Goal: Use online tool/utility: Utilize a website feature to perform a specific function

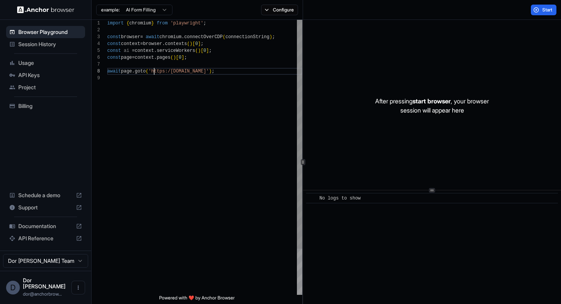
scroll to position [48, 0]
drag, startPoint x: 154, startPoint y: 70, endPoint x: 196, endPoint y: 70, distance: 41.6
click at [196, 70] on div "import { chromium } from 'playwright' ; const browser = await chromium . connec…" at bounding box center [204, 185] width 195 height 330
click at [154, 71] on div "import { chromium } from 'playwright' ; const browser = await chromium . connec…" at bounding box center [204, 185] width 195 height 330
type textarea "**********"
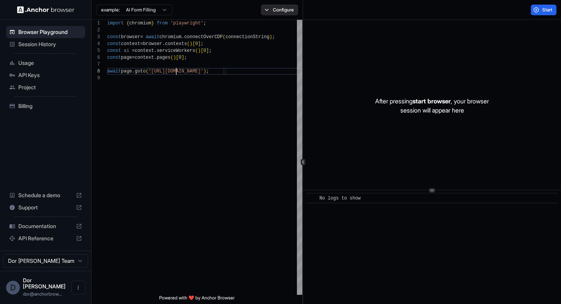
click at [288, 13] on button "Configure" at bounding box center [279, 10] width 37 height 11
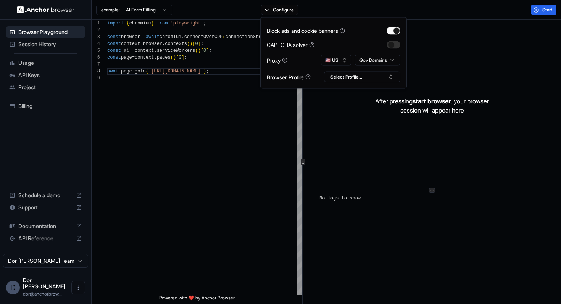
click at [379, 57] on html "**********" at bounding box center [280, 152] width 561 height 304
click at [453, 16] on div "Start" at bounding box center [432, 10] width 259 height 20
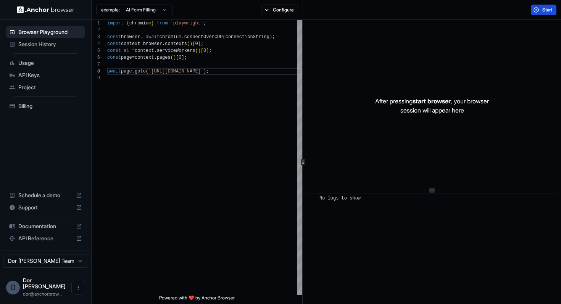
click at [552, 8] on span "Start" at bounding box center [548, 10] width 11 height 6
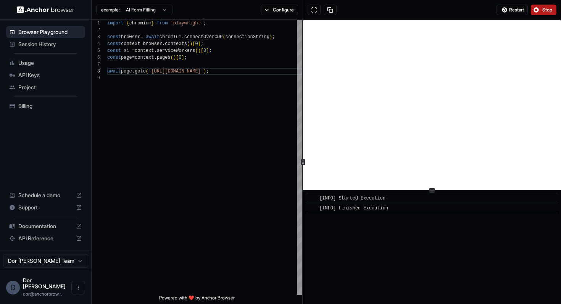
click at [541, 8] on button "Stop" at bounding box center [544, 10] width 26 height 11
click at [279, 12] on button "Configure" at bounding box center [279, 10] width 37 height 11
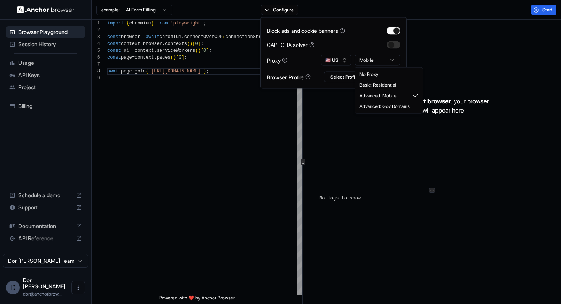
click at [373, 60] on html "**********" at bounding box center [280, 152] width 561 height 304
click at [487, 11] on div "Start" at bounding box center [432, 10] width 259 height 20
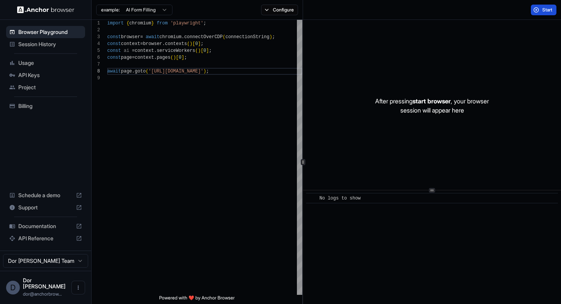
click at [544, 11] on span "Start" at bounding box center [548, 10] width 11 height 6
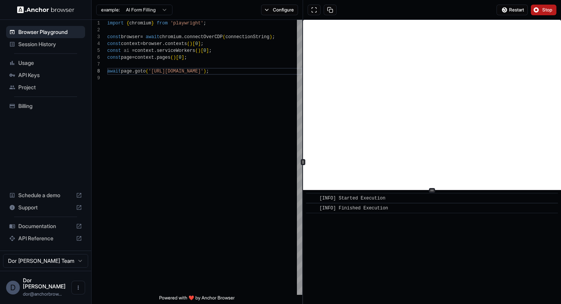
click at [544, 8] on span "Stop" at bounding box center [548, 10] width 11 height 6
click at [276, 8] on button "Configure" at bounding box center [279, 10] width 37 height 11
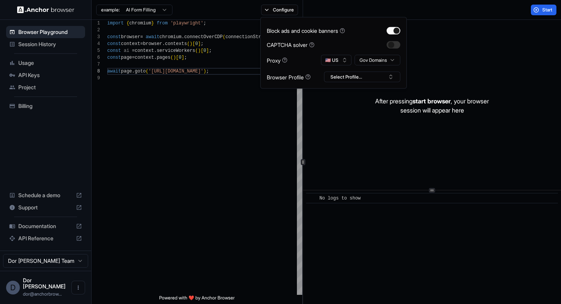
click at [341, 10] on div "Start" at bounding box center [432, 10] width 259 height 20
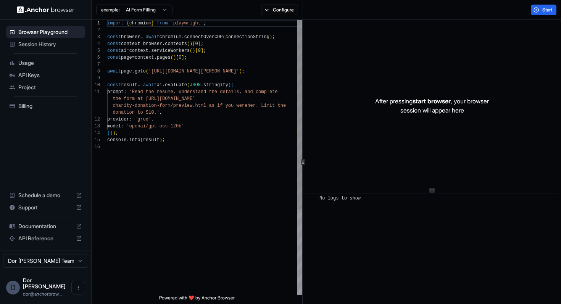
scroll to position [48, 0]
drag, startPoint x: 154, startPoint y: 71, endPoint x: 262, endPoint y: 70, distance: 108.1
click at [262, 70] on div "import { chromium } from 'playwright' ; const browser = await chromium . connec…" at bounding box center [204, 219] width 195 height 399
click at [176, 71] on div "import { chromium } from 'playwright' ; const browser = await chromium . connec…" at bounding box center [204, 219] width 195 height 399
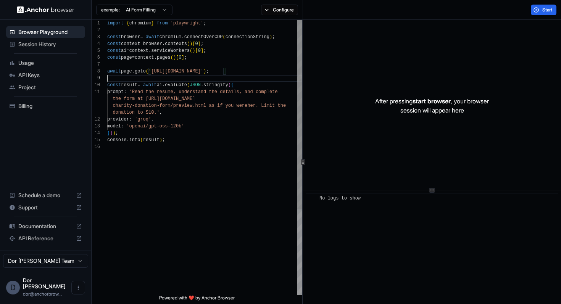
scroll to position [55, 0]
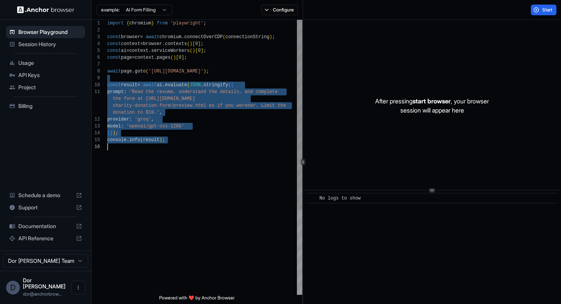
drag, startPoint x: 143, startPoint y: 79, endPoint x: 143, endPoint y: 213, distance: 133.7
click at [143, 213] on div "import { chromium } from 'playwright' ; const browser = await chromium . connec…" at bounding box center [204, 219] width 195 height 399
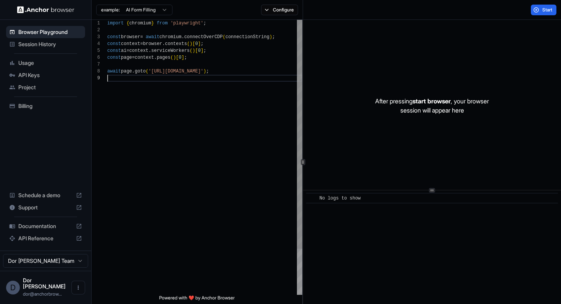
type textarea "**********"
click at [274, 10] on button "Configure" at bounding box center [279, 10] width 37 height 11
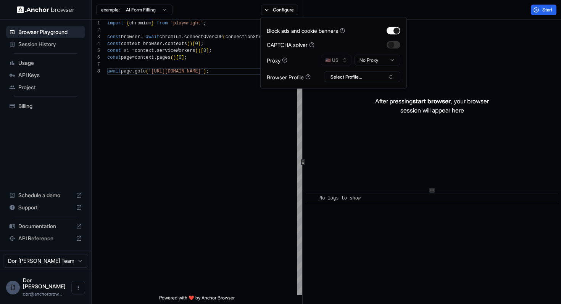
click at [371, 61] on html "**********" at bounding box center [280, 152] width 561 height 304
click at [442, 14] on div "Start" at bounding box center [432, 10] width 259 height 20
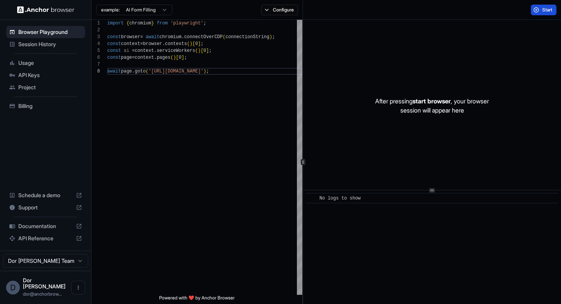
click at [543, 9] on span "Start" at bounding box center [548, 10] width 11 height 6
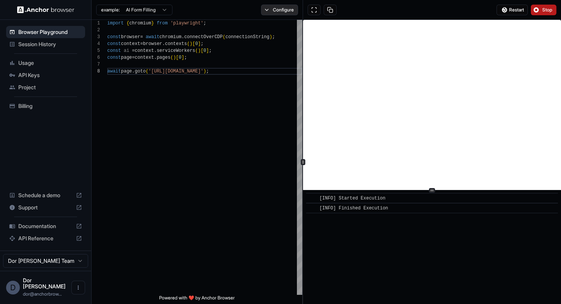
click at [277, 10] on button "Configure" at bounding box center [279, 10] width 37 height 11
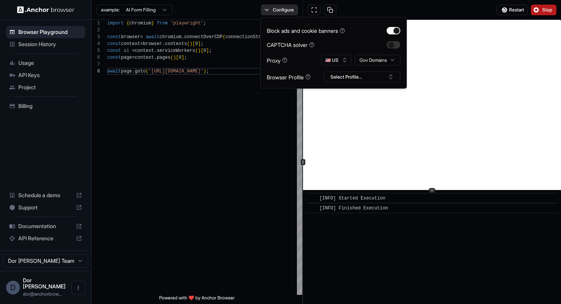
click at [275, 7] on button "Configure" at bounding box center [279, 10] width 37 height 11
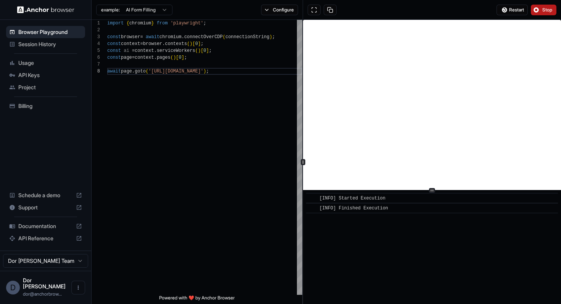
click at [544, 10] on span "Stop" at bounding box center [548, 10] width 11 height 6
click at [278, 11] on button "Configure" at bounding box center [279, 10] width 37 height 11
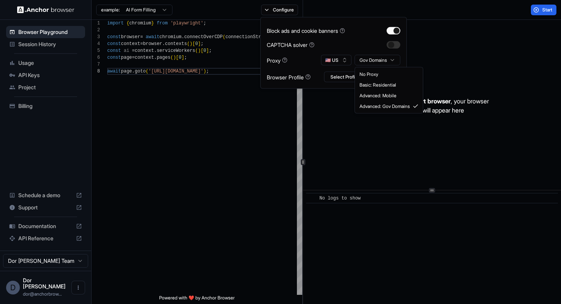
click at [375, 60] on html "**********" at bounding box center [280, 152] width 561 height 304
click at [483, 11] on div "Start" at bounding box center [432, 10] width 259 height 20
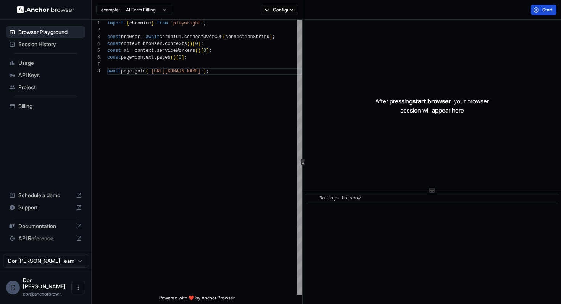
click at [543, 8] on span "Start" at bounding box center [548, 10] width 11 height 6
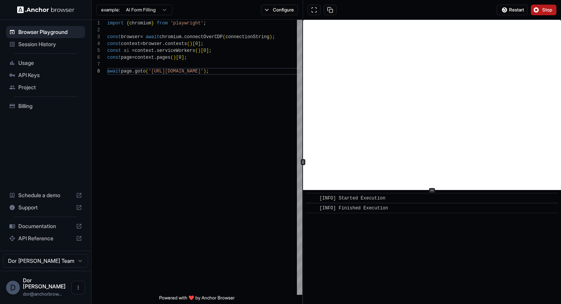
click at [543, 8] on span "Stop" at bounding box center [548, 10] width 11 height 6
